Goal: Information Seeking & Learning: Learn about a topic

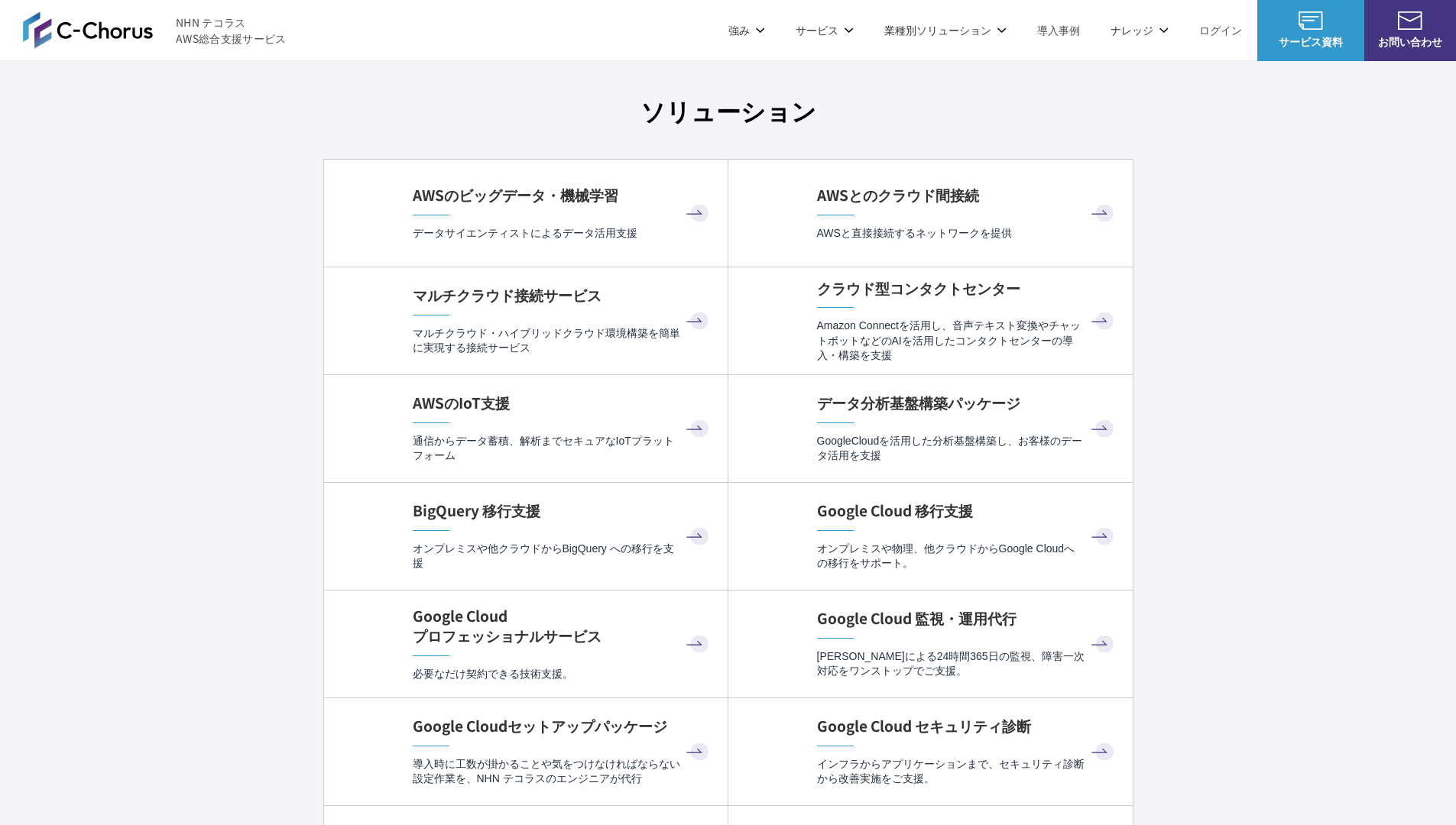
scroll to position [4577, 0]
